Goal: Task Accomplishment & Management: Manage account settings

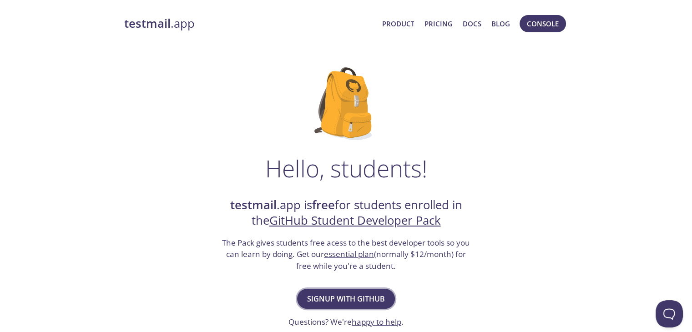
click at [329, 295] on span "Signup with GitHub" at bounding box center [346, 299] width 78 height 13
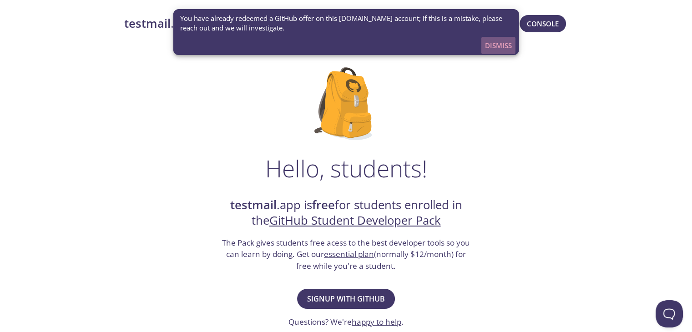
click at [494, 39] on button "Dismiss" at bounding box center [499, 45] width 34 height 17
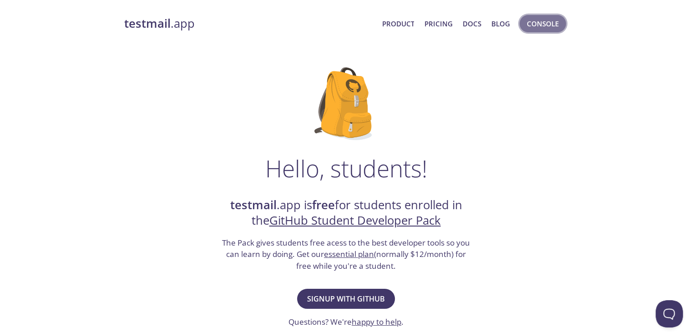
click at [538, 24] on span "Console" at bounding box center [543, 24] width 32 height 12
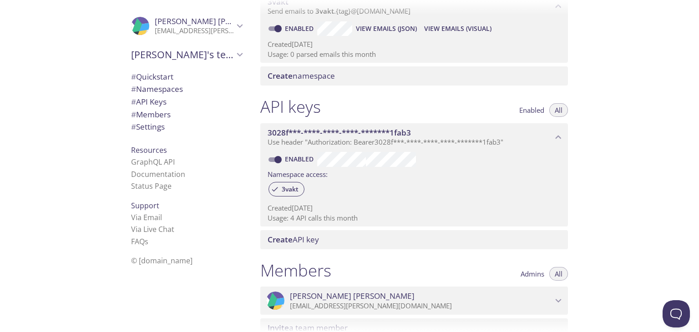
scroll to position [315, 0]
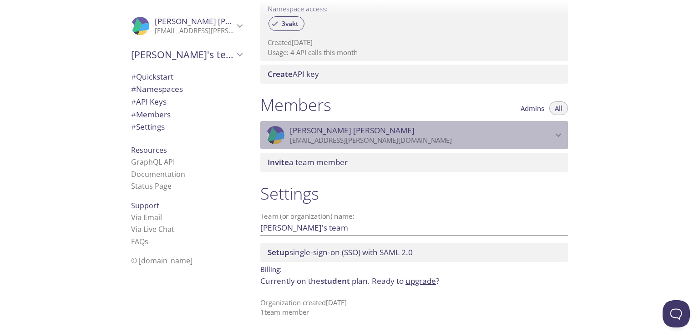
click at [422, 141] on p "[EMAIL_ADDRESS][PERSON_NAME][DOMAIN_NAME]" at bounding box center [421, 140] width 263 height 9
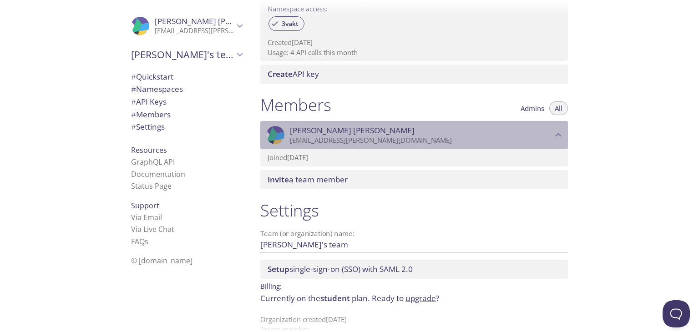
click at [422, 141] on p "[EMAIL_ADDRESS][PERSON_NAME][DOMAIN_NAME]" at bounding box center [421, 140] width 263 height 9
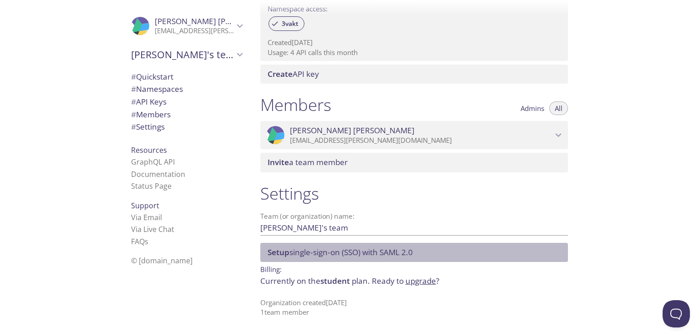
click at [308, 257] on span "Setup single-sign-on (SSO) with [PERSON_NAME] 2.0" at bounding box center [340, 252] width 145 height 10
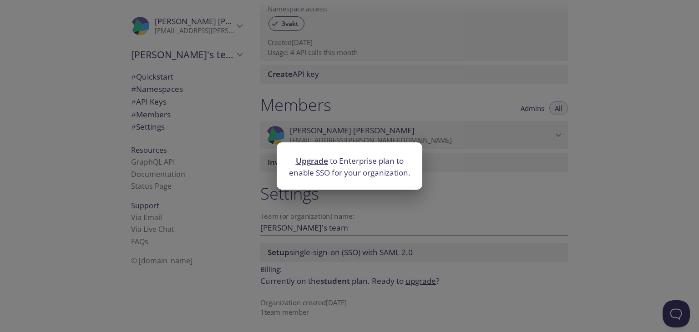
click at [404, 150] on div at bounding box center [350, 148] width 146 height 13
click at [564, 239] on div "Upgrade to Enterprise plan to enable SSO for your organization." at bounding box center [349, 166] width 699 height 332
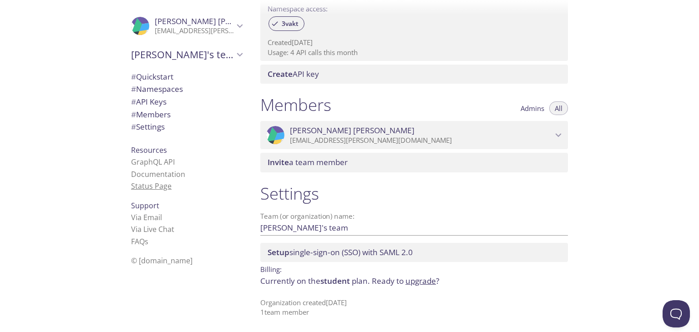
click at [151, 188] on link "Status Page" at bounding box center [151, 186] width 41 height 10
